Goal: Check status: Check status

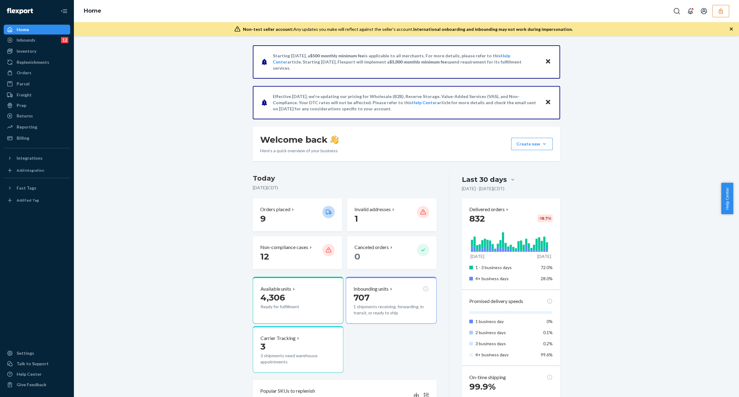
click at [716, 12] on button "button" at bounding box center [721, 11] width 17 height 12
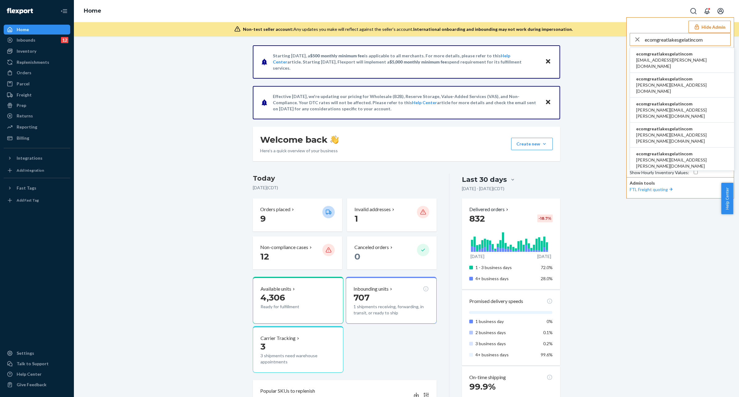
type input "ecomgreatlakesgelatincom"
click at [696, 57] on li "ecomgreatlakesgelatincom akina.perez@getwellmore.com" at bounding box center [682, 60] width 104 height 25
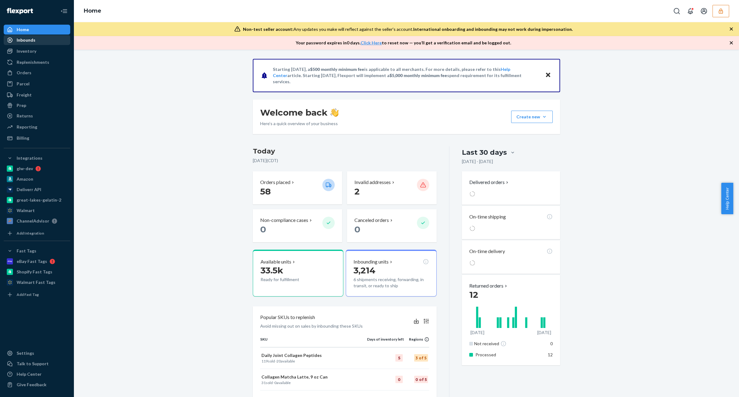
click at [28, 41] on div "Inbounds" at bounding box center [26, 40] width 19 height 6
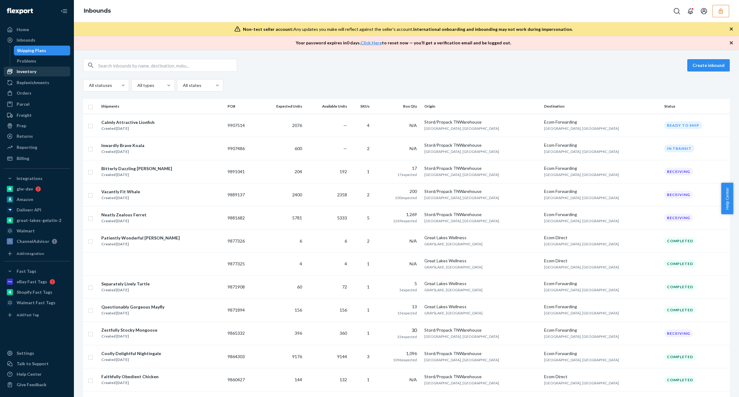
click at [28, 71] on div "Inventory" at bounding box center [27, 71] width 20 height 6
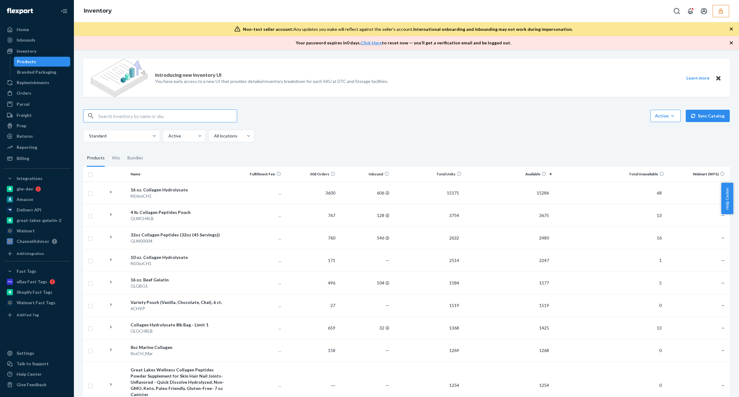
type input "ecomgreatlakesgelatincom"
paste input "DNFP4WWGQFK"
type input "DNFP4WWGQFK"
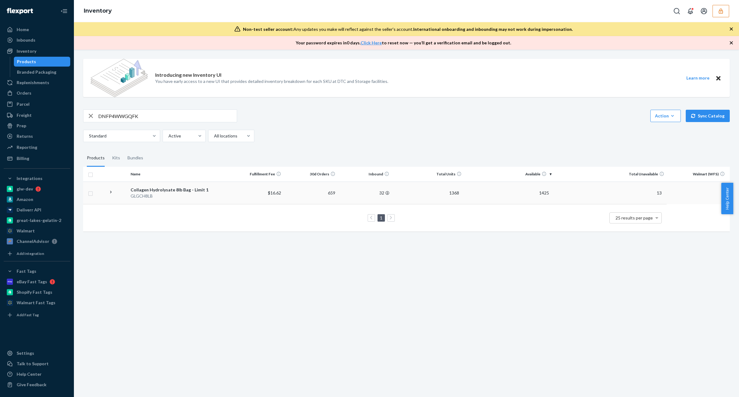
click at [213, 195] on div "GLGCH8LB" at bounding box center [179, 196] width 96 height 6
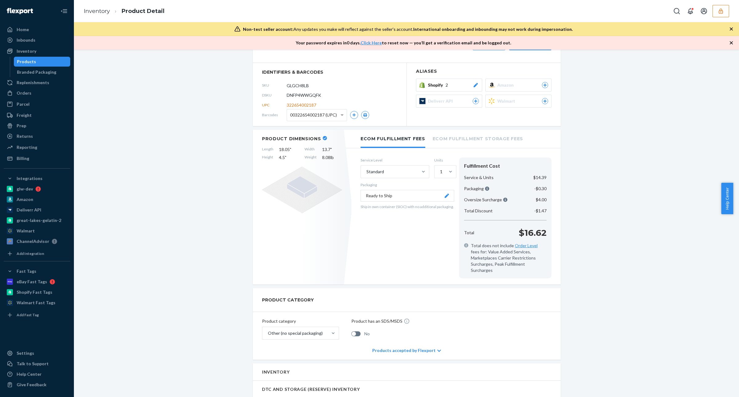
scroll to position [116, 0]
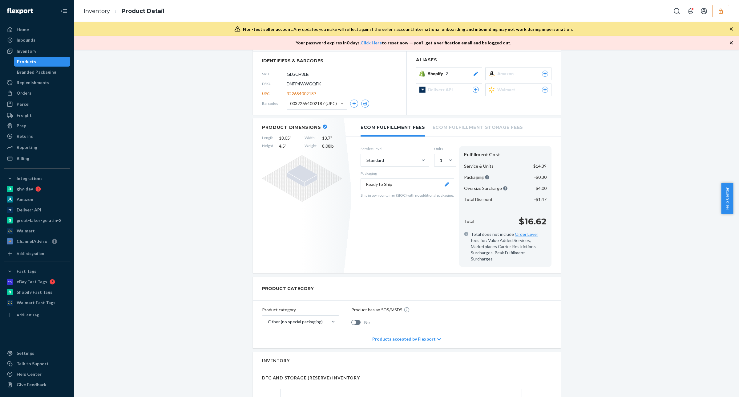
drag, startPoint x: 500, startPoint y: 194, endPoint x: 0, endPoint y: 415, distance: 546.6
click at [324, 317] on div "Other (no special packaging)" at bounding box center [295, 322] width 65 height 12
click at [268, 319] on input "option Other (no special packaging) focused, 10 of 10. 10 results available. Us…" at bounding box center [267, 322] width 1 height 6
click at [537, 316] on div "Product category option Baby products focused, 3 of 10. 10 results available. U…" at bounding box center [407, 314] width 308 height 29
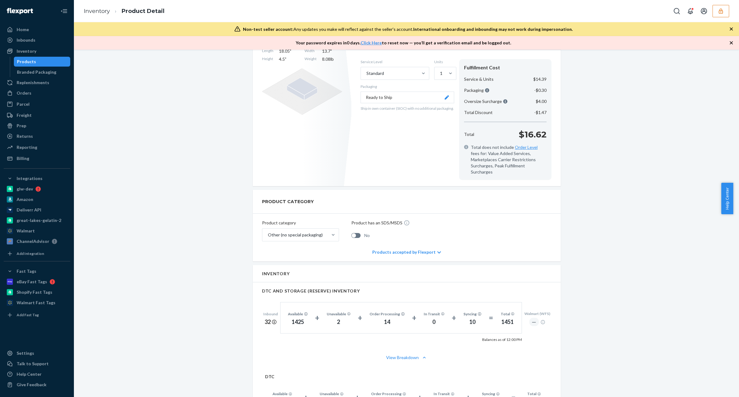
scroll to position [190, 0]
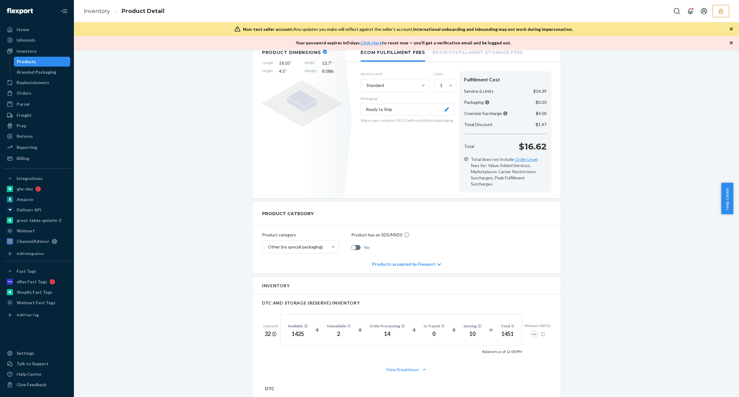
click at [675, 286] on div "Introducing new Inventory UI You have early access to a new UI that provides de…" at bounding box center [407, 349] width 656 height 963
drag, startPoint x: 628, startPoint y: 221, endPoint x: 602, endPoint y: 105, distance: 119.0
click at [628, 221] on div "Introducing new Inventory UI You have early access to a new UI that provides de…" at bounding box center [407, 349] width 656 height 963
